Goal: Browse casually

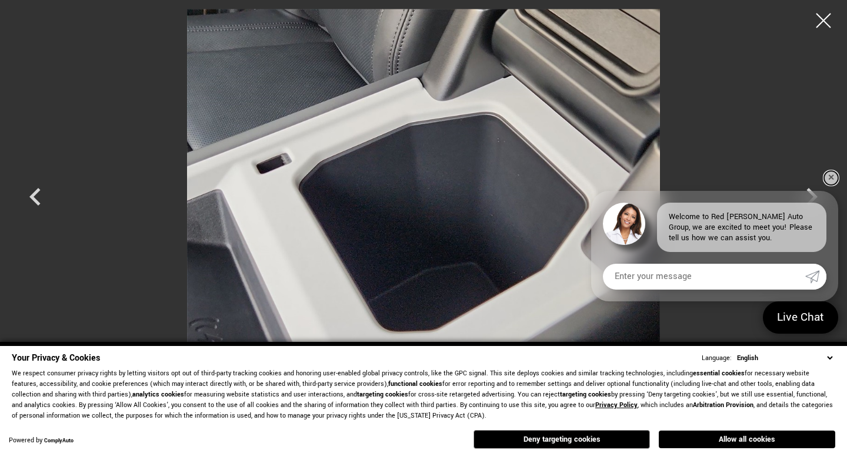
click at [827, 178] on link "✕" at bounding box center [831, 178] width 14 height 14
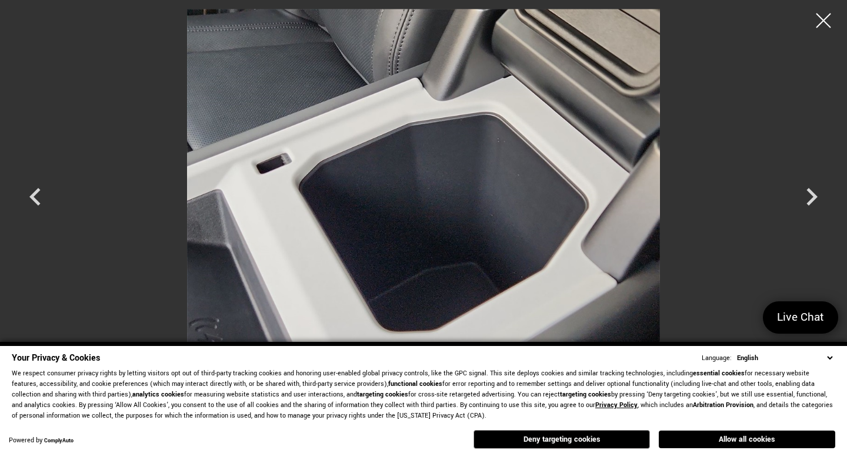
click at [476, 242] on img at bounding box center [423, 186] width 705 height 354
click at [821, 24] on div at bounding box center [823, 20] width 31 height 31
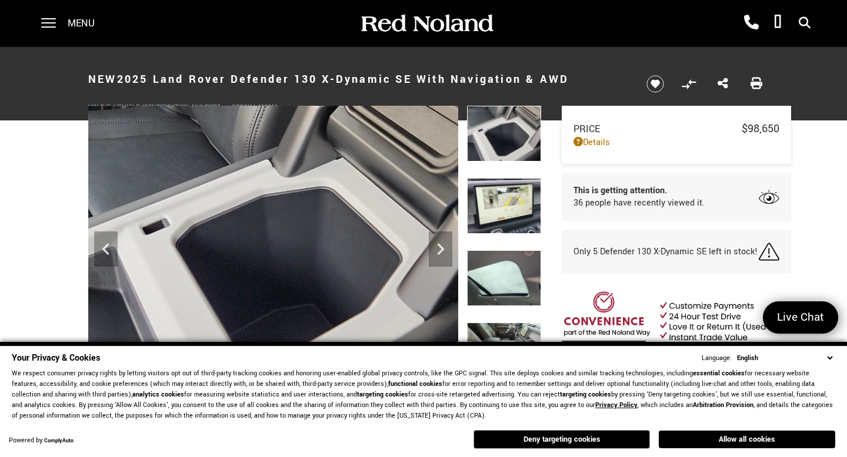
click at [510, 211] on img at bounding box center [504, 206] width 74 height 56
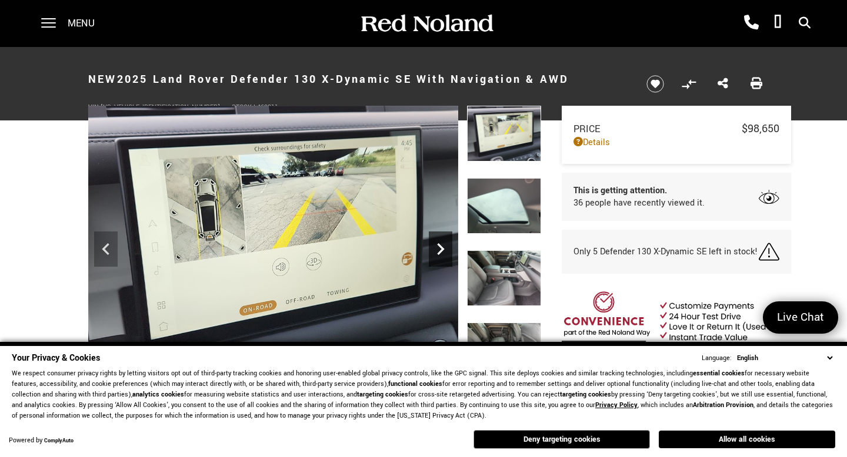
click at [439, 247] on icon "Next" at bounding box center [441, 250] width 24 height 24
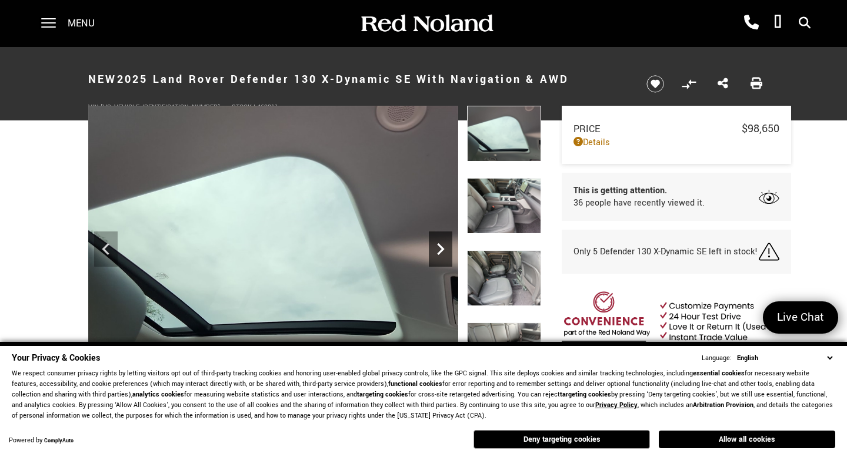
click at [439, 247] on icon "Next" at bounding box center [441, 250] width 24 height 24
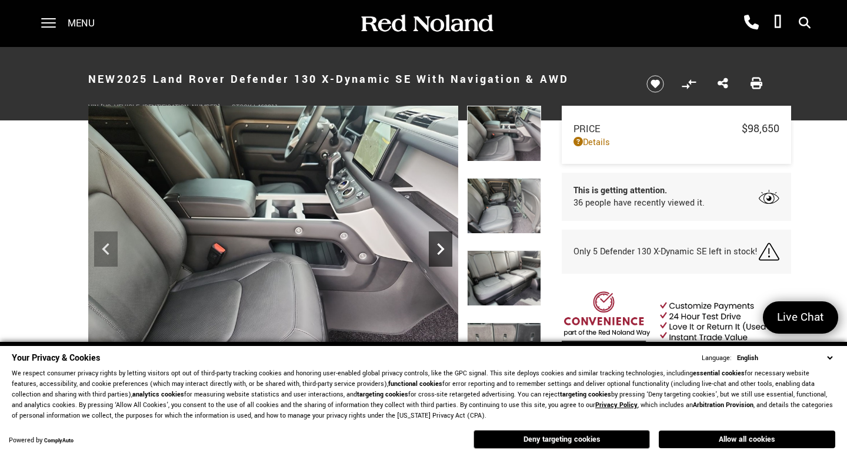
click at [439, 247] on icon "Next" at bounding box center [441, 250] width 24 height 24
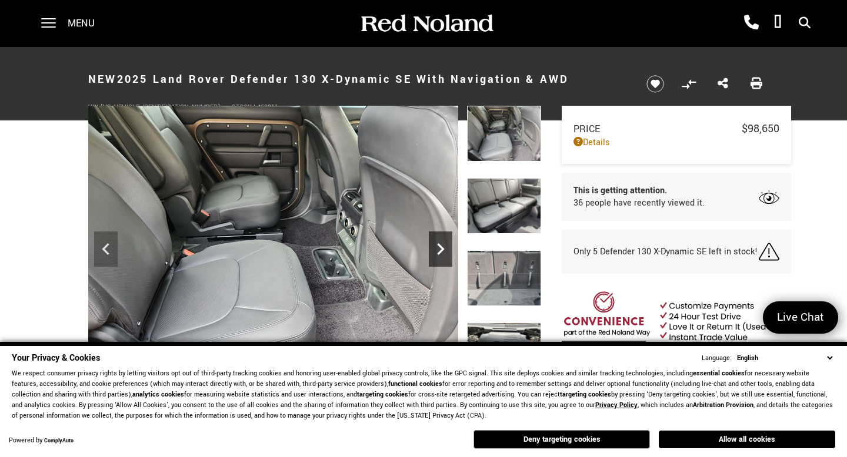
click at [439, 247] on icon "Next" at bounding box center [441, 250] width 24 height 24
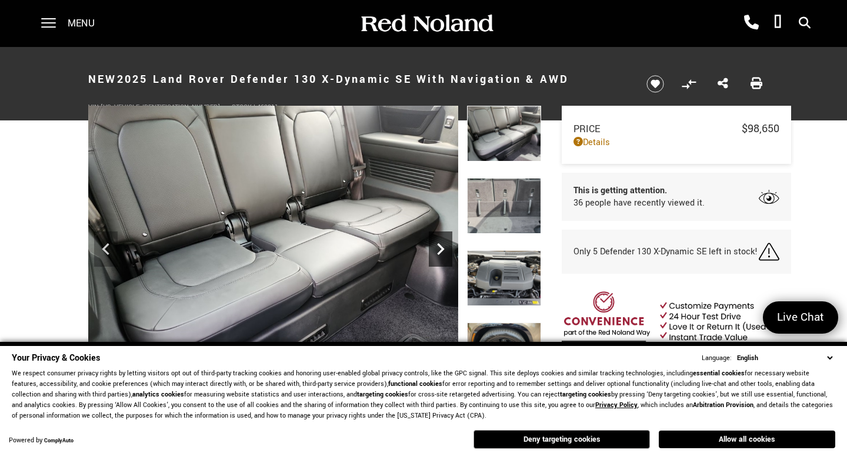
click at [439, 248] on icon "Next" at bounding box center [441, 250] width 24 height 24
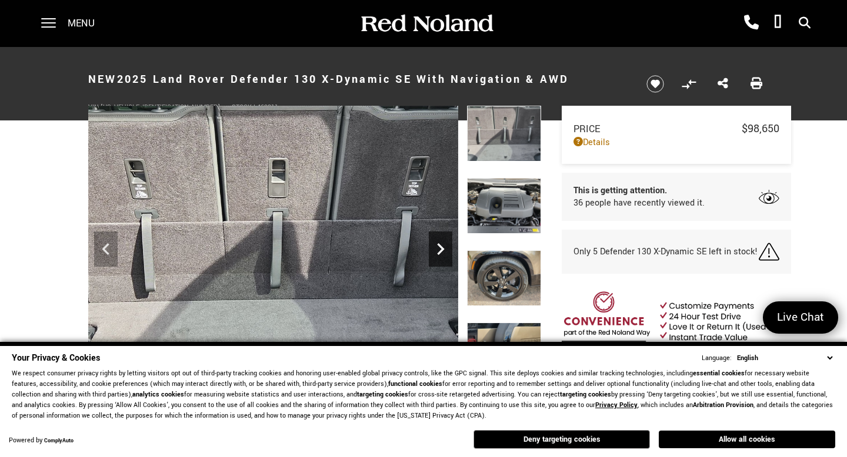
click at [439, 249] on icon "Next" at bounding box center [441, 250] width 24 height 24
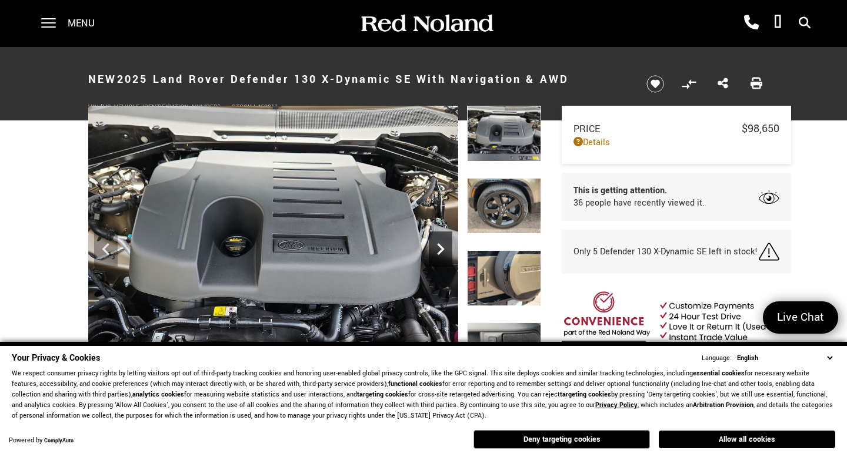
click at [439, 250] on icon "Next" at bounding box center [441, 250] width 24 height 24
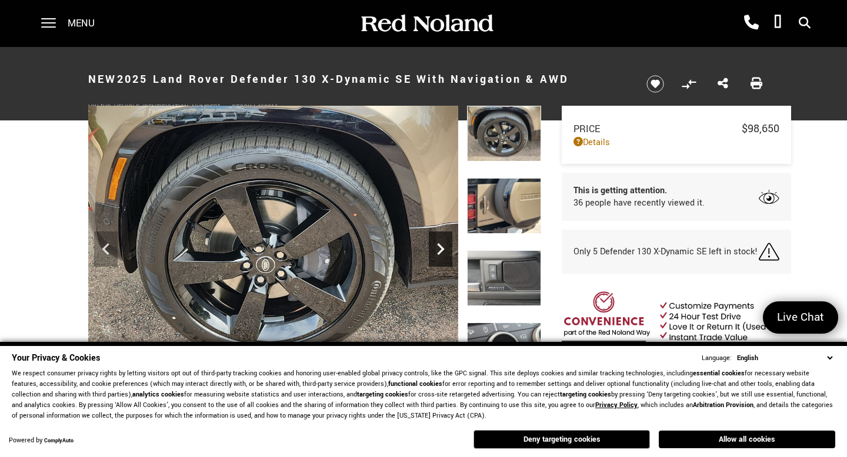
click at [439, 250] on icon "Next" at bounding box center [441, 250] width 24 height 24
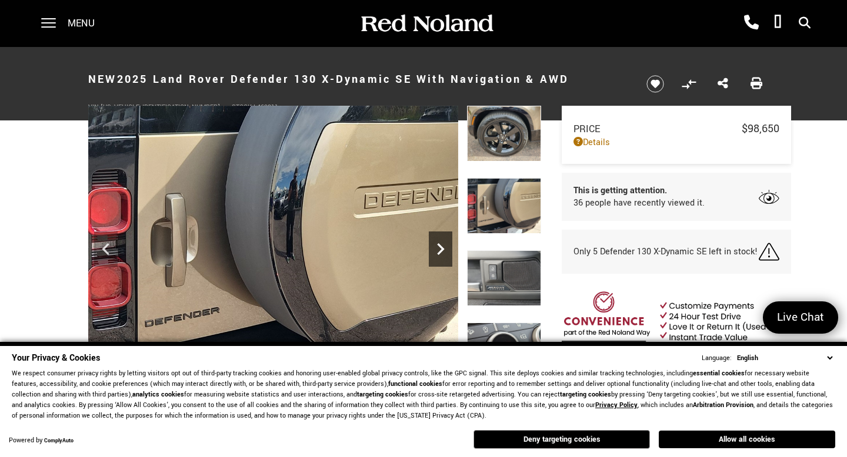
click at [439, 250] on icon "Next" at bounding box center [441, 250] width 24 height 24
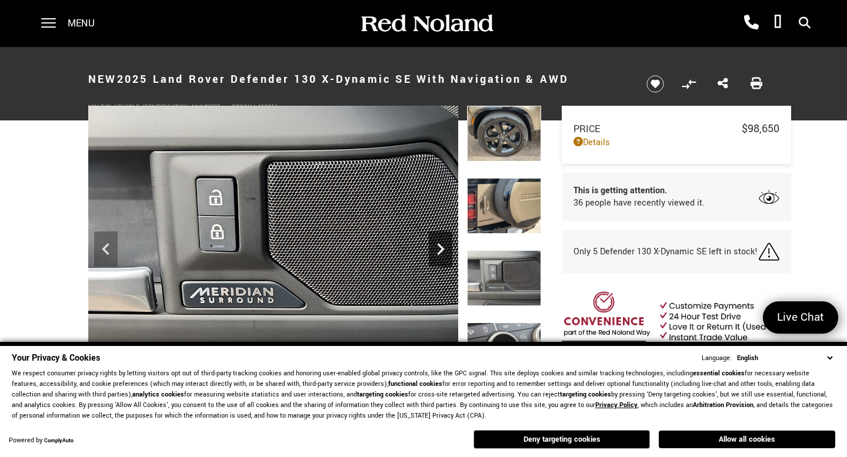
click at [439, 251] on icon "Next" at bounding box center [440, 249] width 7 height 12
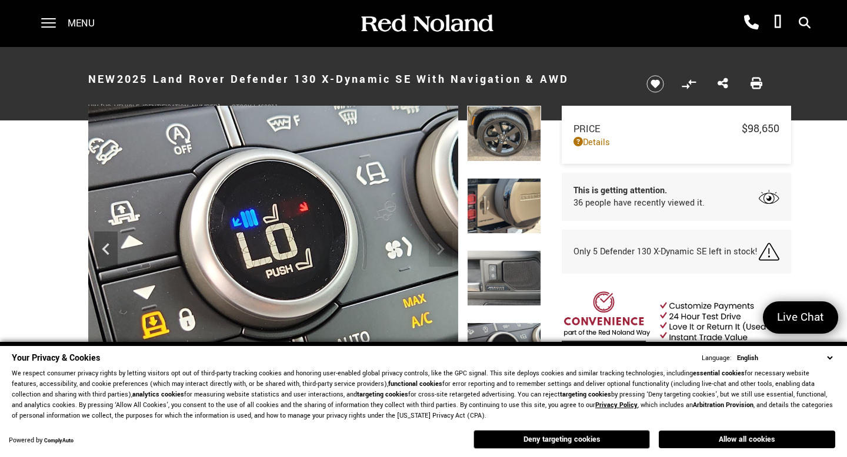
click at [439, 252] on img at bounding box center [273, 244] width 370 height 277
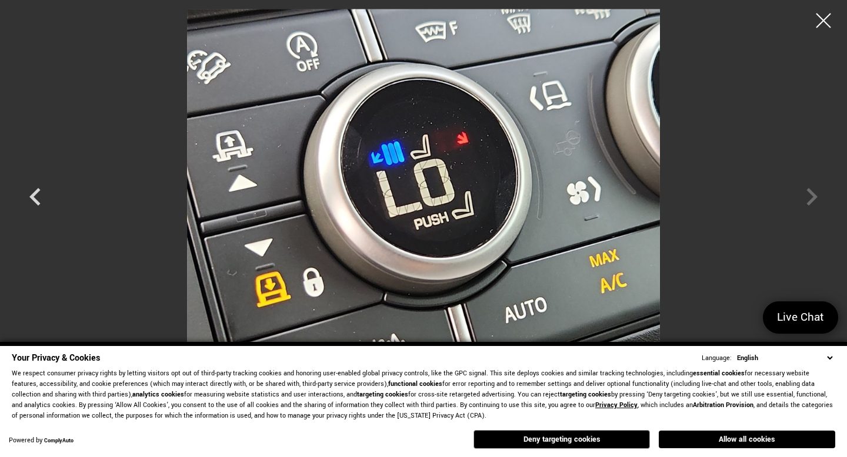
click at [505, 247] on img at bounding box center [423, 186] width 705 height 354
click at [823, 29] on div at bounding box center [823, 20] width 31 height 31
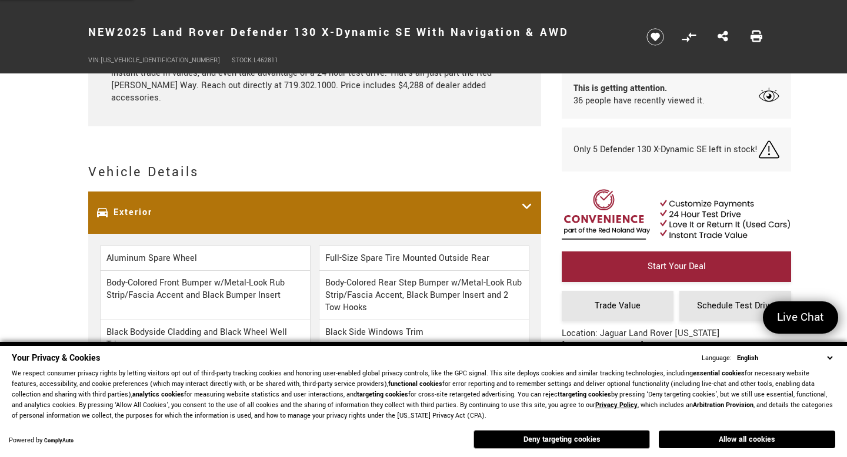
scroll to position [1528, 0]
